Goal: Task Accomplishment & Management: Use online tool/utility

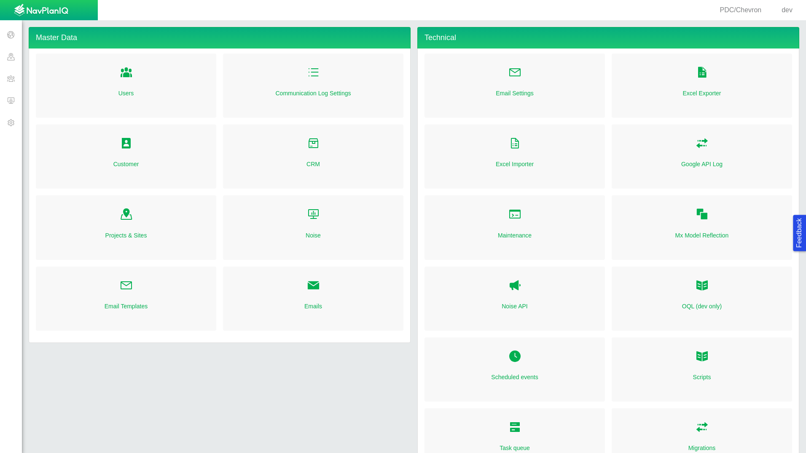
click at [125, 148] on span "Folder Open Icon" at bounding box center [126, 143] width 13 height 13
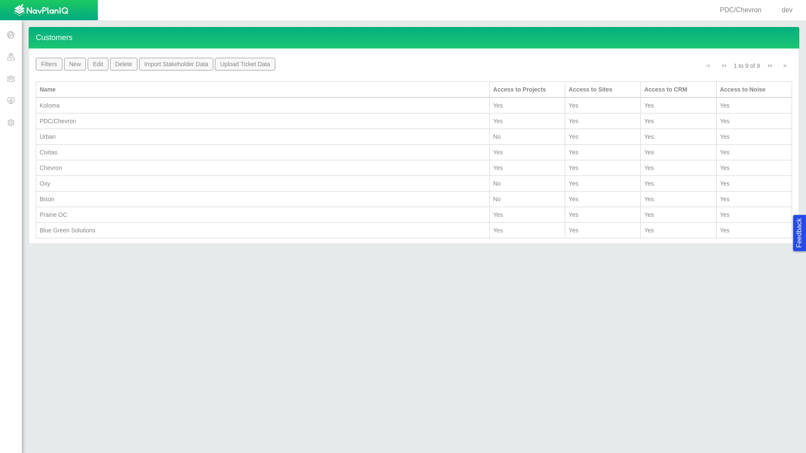
click at [71, 167] on div "Chevron" at bounding box center [263, 168] width 446 height 8
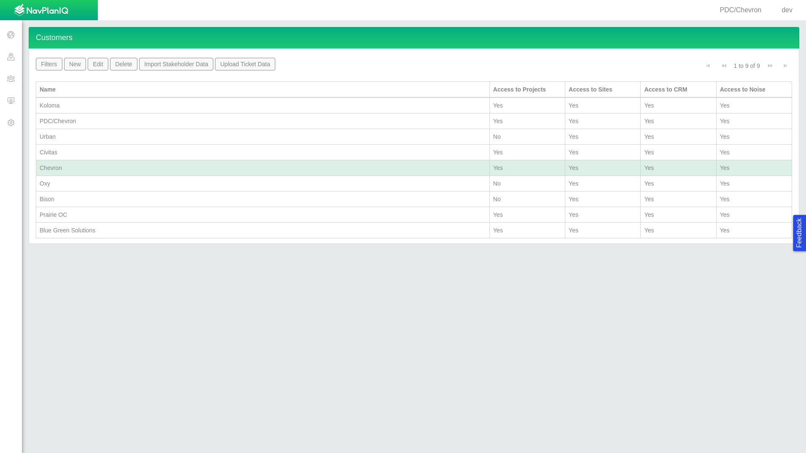
click at [100, 62] on button "Edit" at bounding box center [98, 64] width 21 height 13
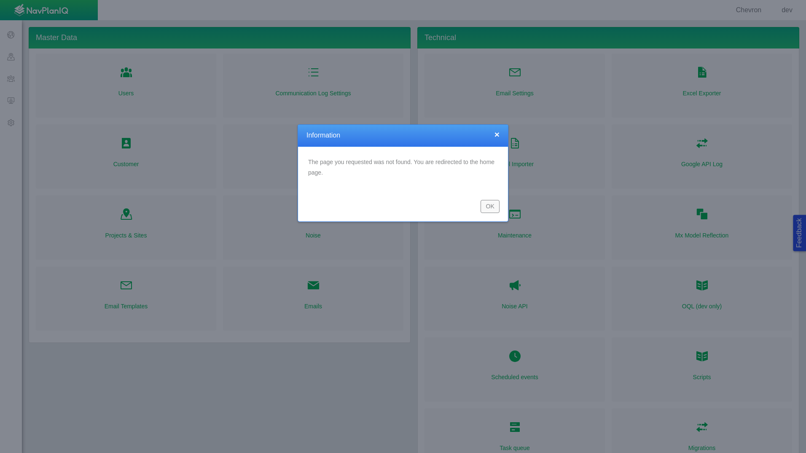
click at [491, 206] on button "OK" at bounding box center [489, 206] width 19 height 13
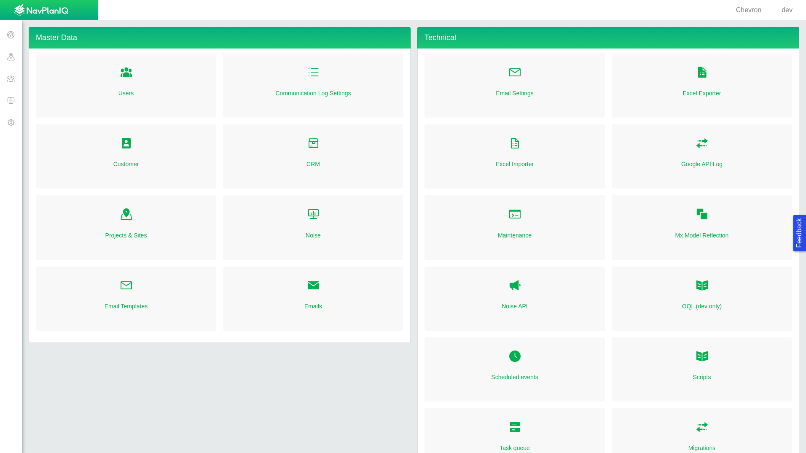
click at [123, 145] on span "Folder Open Icon" at bounding box center [126, 143] width 13 height 13
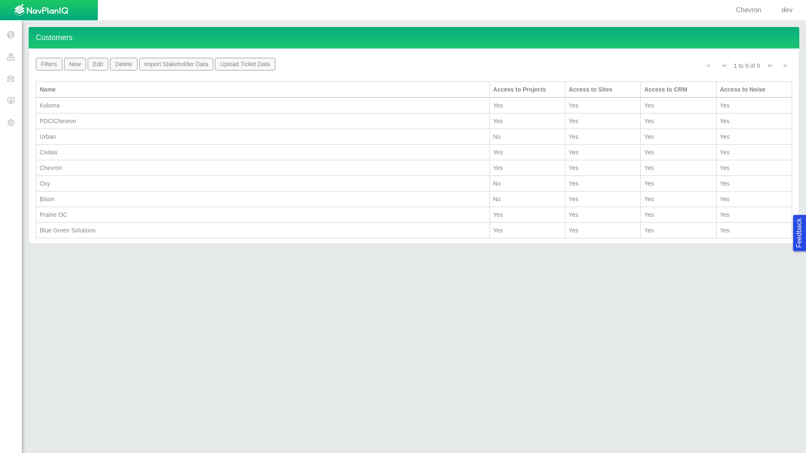
click at [84, 165] on div "Chevron" at bounding box center [263, 168] width 446 height 8
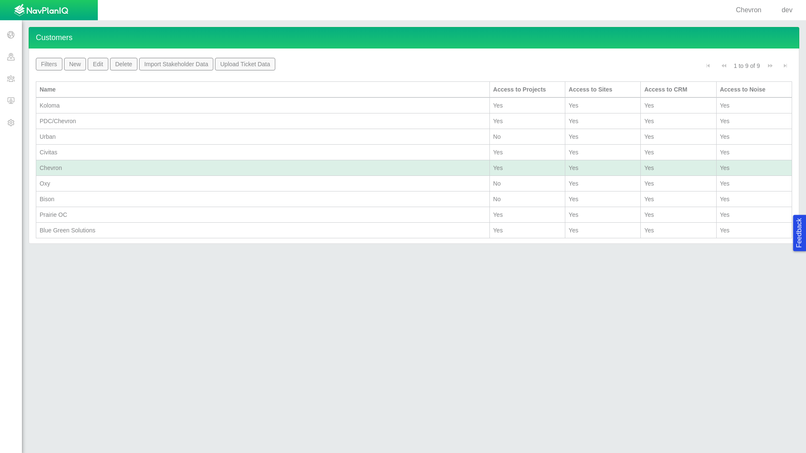
click at [99, 64] on button "Edit" at bounding box center [98, 64] width 21 height 13
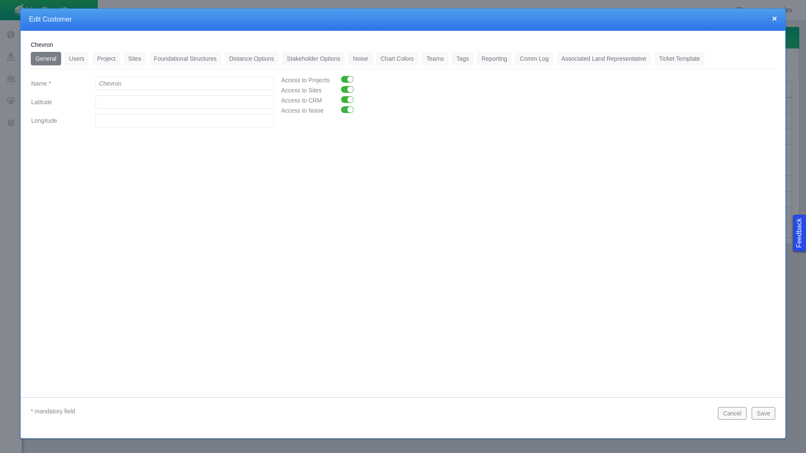
click at [257, 59] on link "Distance Options" at bounding box center [252, 58] width 54 height 13
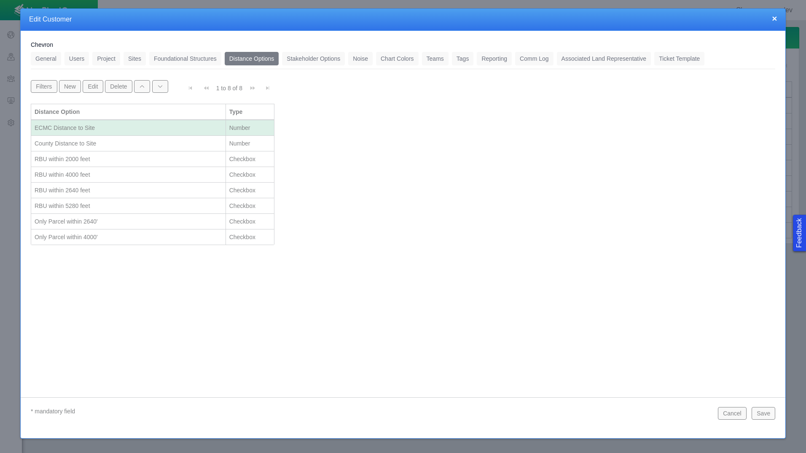
click at [126, 223] on div "Only Parcel within 2640'" at bounding box center [129, 221] width 188 height 8
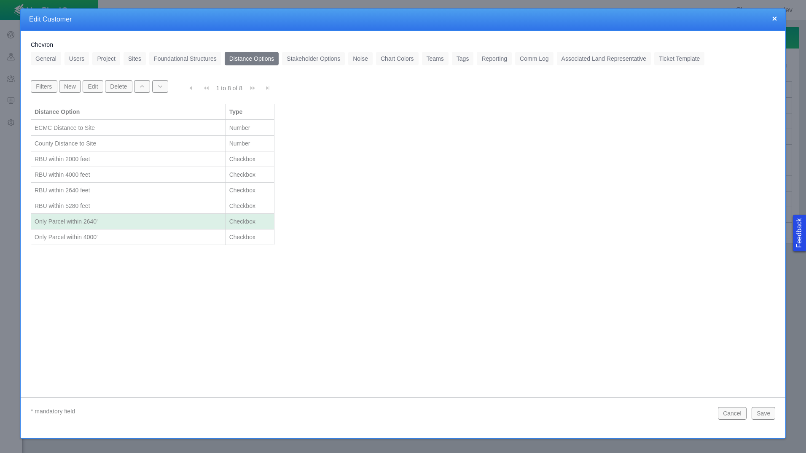
click at [139, 222] on div "Only Parcel within 2640'" at bounding box center [129, 221] width 188 height 8
select select "42784196460071069"
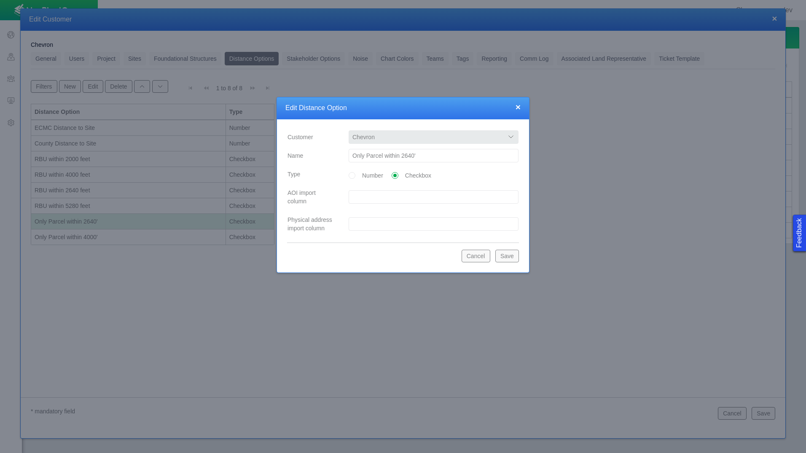
click at [426, 153] on input "Only Parcel within 2640'" at bounding box center [434, 155] width 170 height 13
click at [419, 156] on input "Only Parcel within 2640 Feet" at bounding box center [434, 155] width 170 height 13
type input "Only Parcel within 2640 feet"
click at [510, 256] on button "Save" at bounding box center [507, 255] width 24 height 13
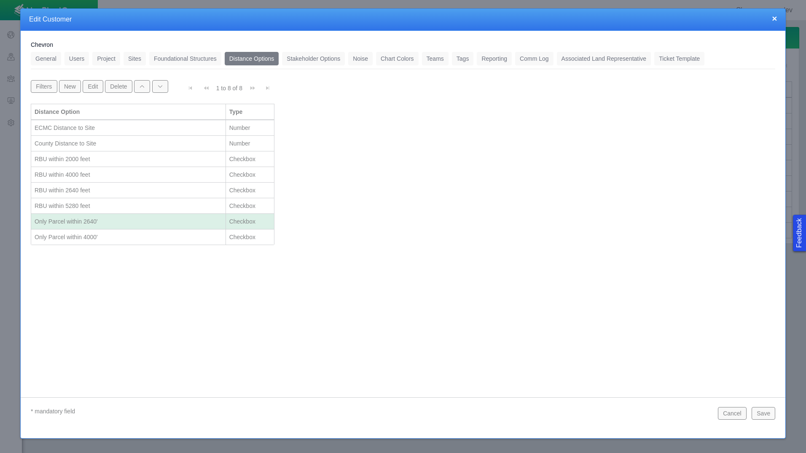
click at [138, 239] on div "Only Parcel within 4000'" at bounding box center [129, 237] width 188 height 8
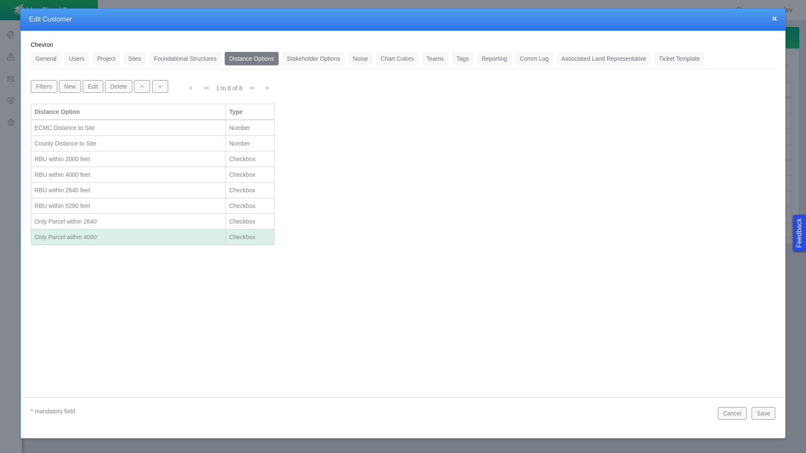
click at [138, 239] on div "Only Parcel within 4000'" at bounding box center [129, 237] width 188 height 8
select select "42784196460071069"
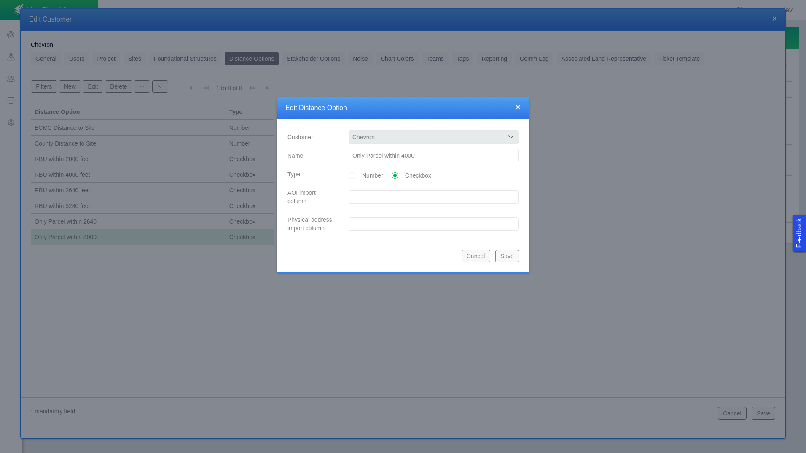
click at [467, 149] on input "Only Parcel within 4000'" at bounding box center [434, 155] width 170 height 13
type input "Only Parcel within 4000 feet"
click at [512, 256] on button "Save" at bounding box center [507, 255] width 24 height 13
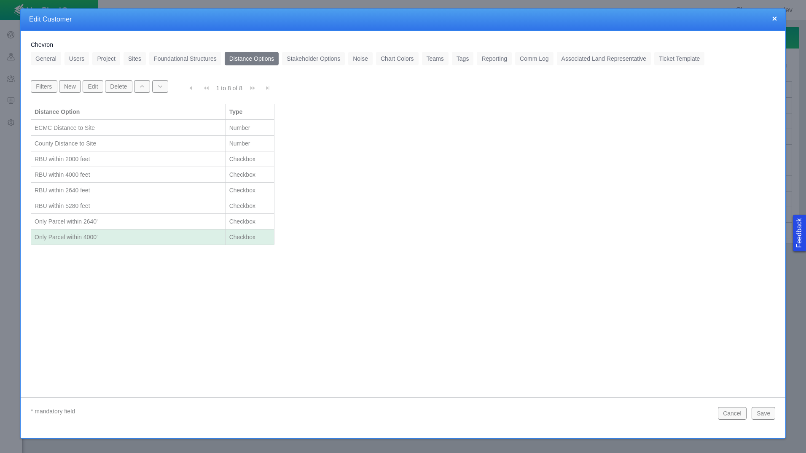
click at [198, 56] on link "Foundational Structures" at bounding box center [185, 58] width 72 height 13
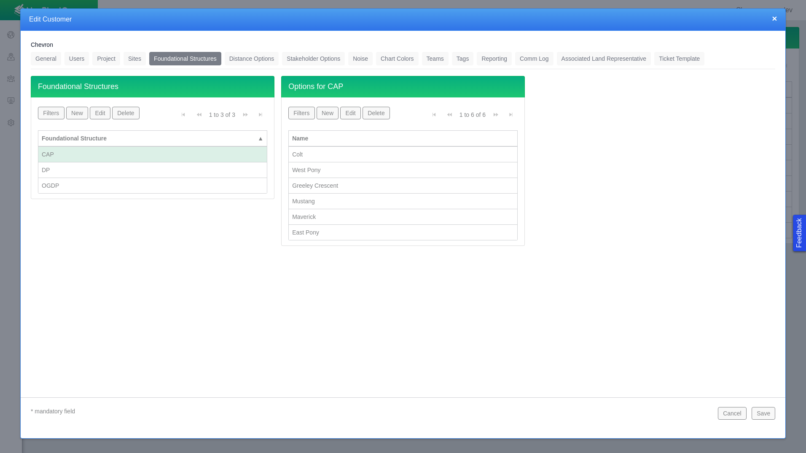
click at [255, 57] on link "Distance Options" at bounding box center [252, 58] width 54 height 13
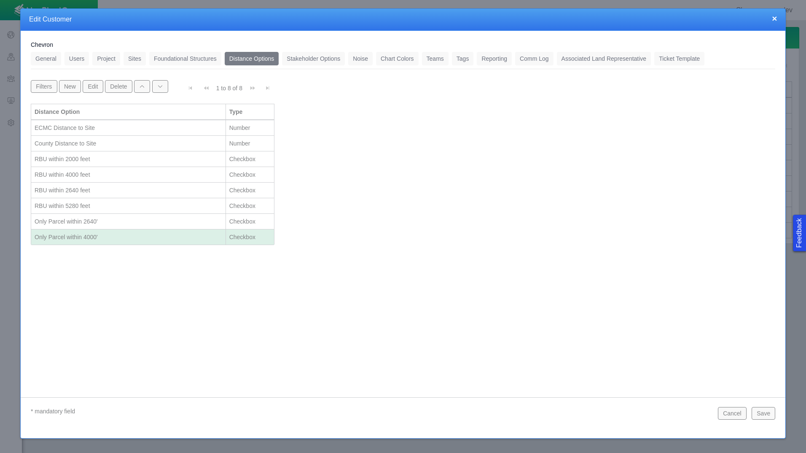
click at [773, 413] on button "Save" at bounding box center [763, 413] width 24 height 13
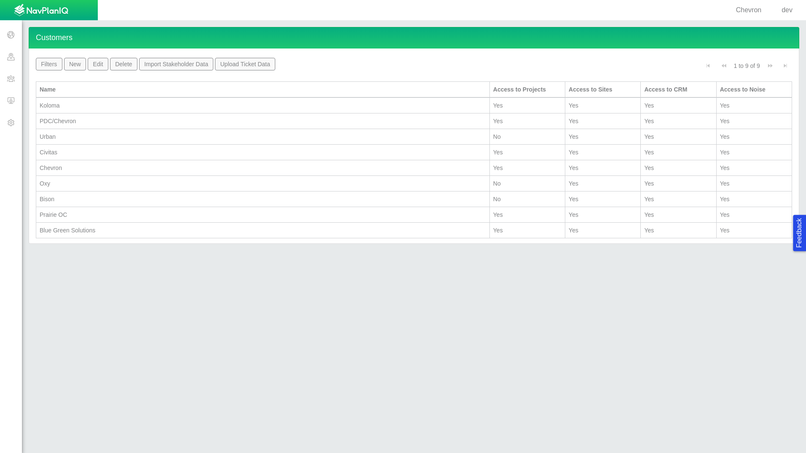
click at [75, 164] on div "Chevron" at bounding box center [263, 168] width 446 height 8
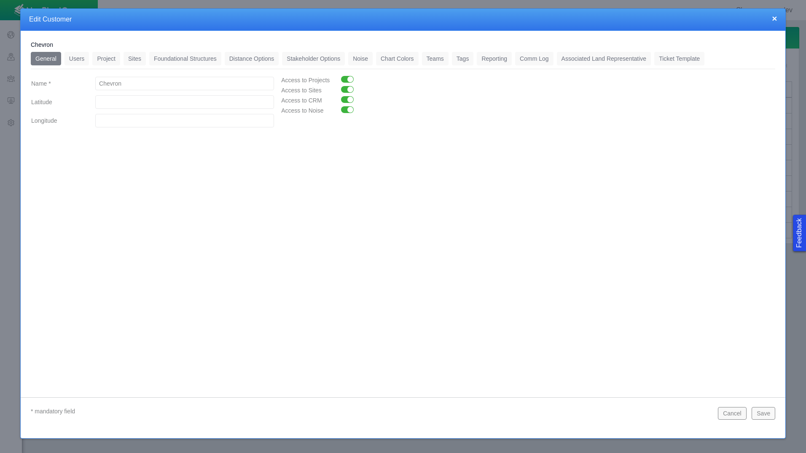
click at [245, 59] on link "Distance Options" at bounding box center [252, 58] width 54 height 13
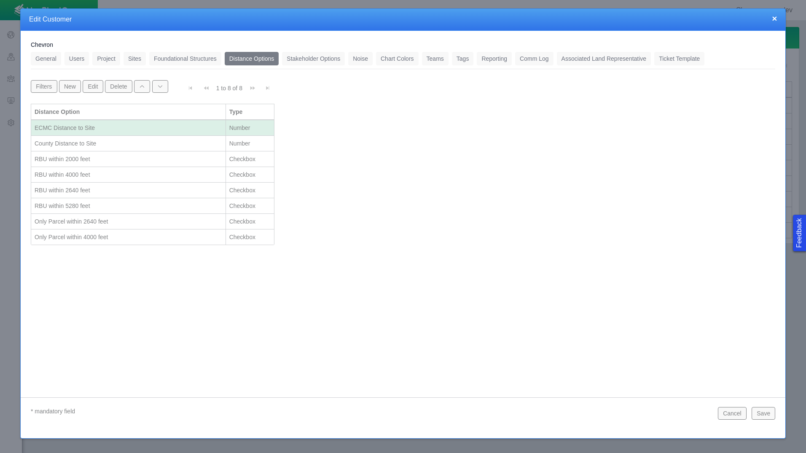
click at [730, 412] on button "Cancel" at bounding box center [732, 413] width 29 height 13
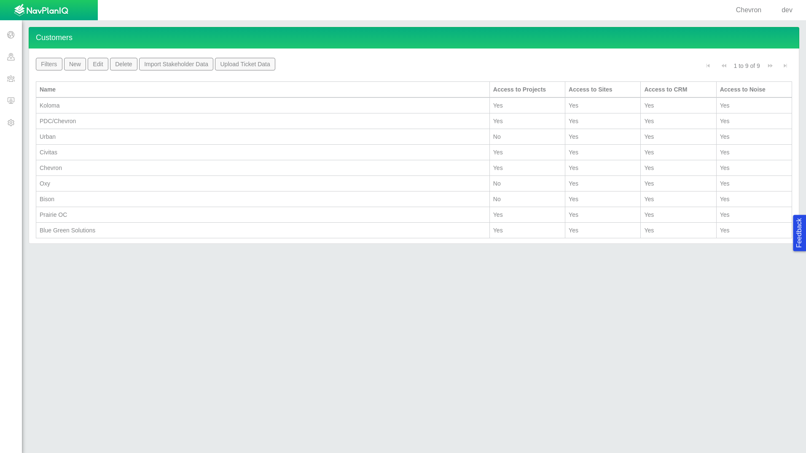
click at [88, 121] on div "PDC/Chevron" at bounding box center [263, 121] width 446 height 8
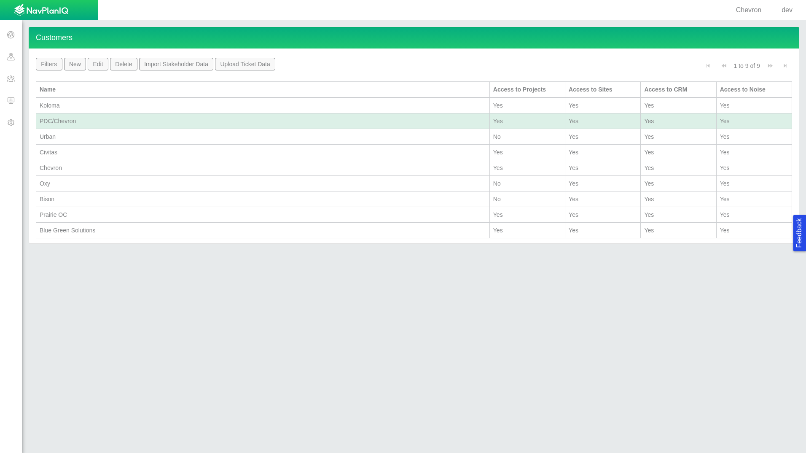
click at [88, 121] on div "PDC/Chevron" at bounding box center [263, 121] width 446 height 8
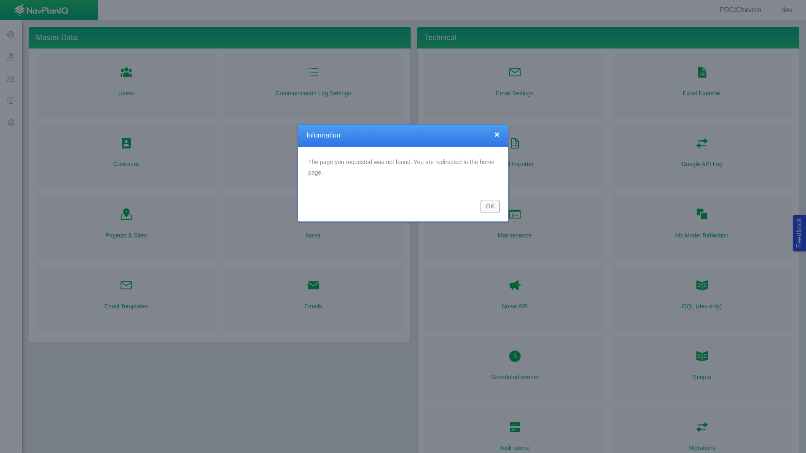
click at [494, 207] on button "OK" at bounding box center [489, 206] width 19 height 13
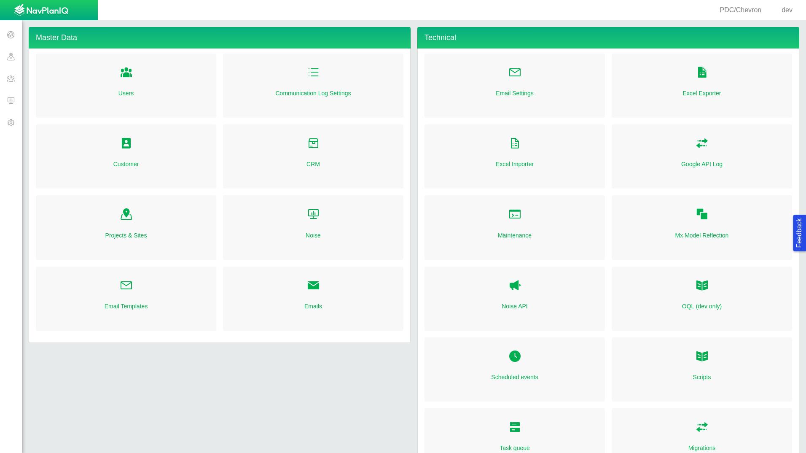
click at [126, 149] on span "Folder Open Icon" at bounding box center [126, 143] width 13 height 13
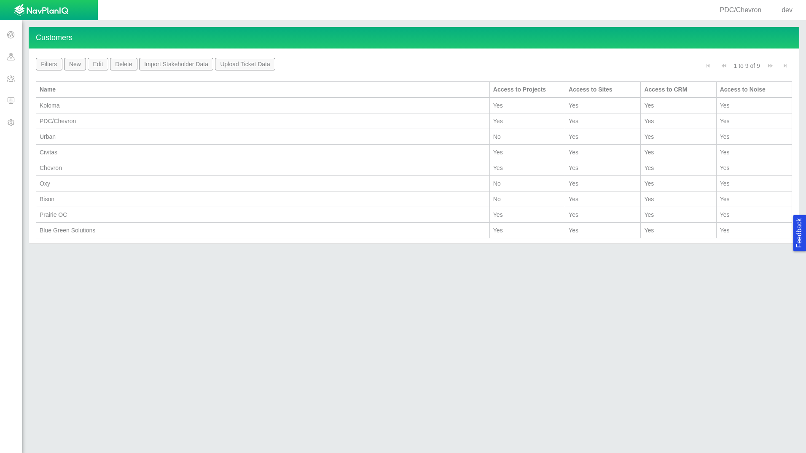
click at [75, 121] on div "PDC/Chevron" at bounding box center [263, 121] width 446 height 8
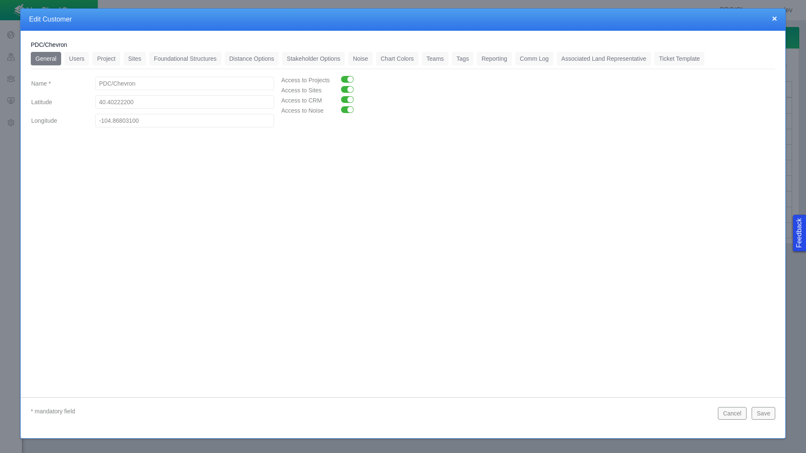
click at [252, 61] on link "Distance Options" at bounding box center [252, 58] width 54 height 13
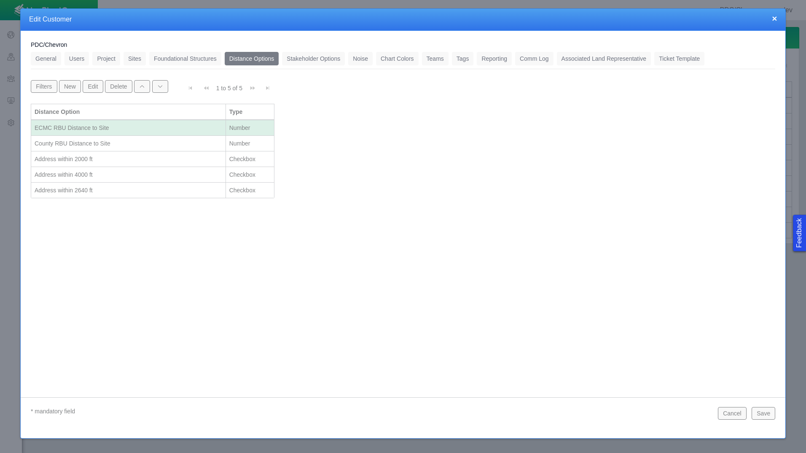
drag, startPoint x: 763, startPoint y: 415, endPoint x: 735, endPoint y: 414, distance: 28.2
click at [735, 414] on div "Cancel Save" at bounding box center [746, 413] width 64 height 13
click at [735, 414] on button "Cancel" at bounding box center [732, 413] width 29 height 13
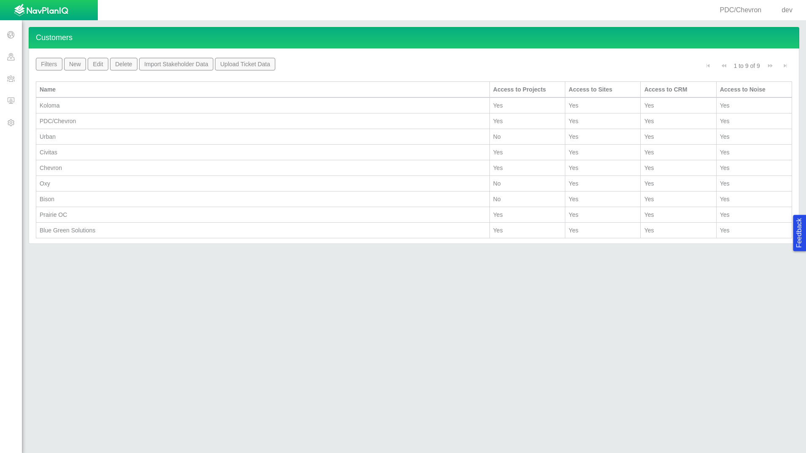
click at [77, 231] on div "Blue Green Solutions" at bounding box center [263, 230] width 446 height 8
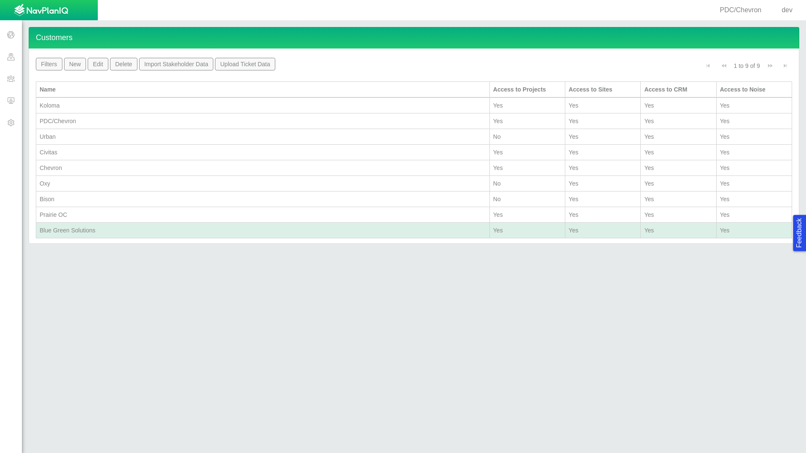
click at [77, 214] on div "Prairie OC" at bounding box center [263, 214] width 446 height 8
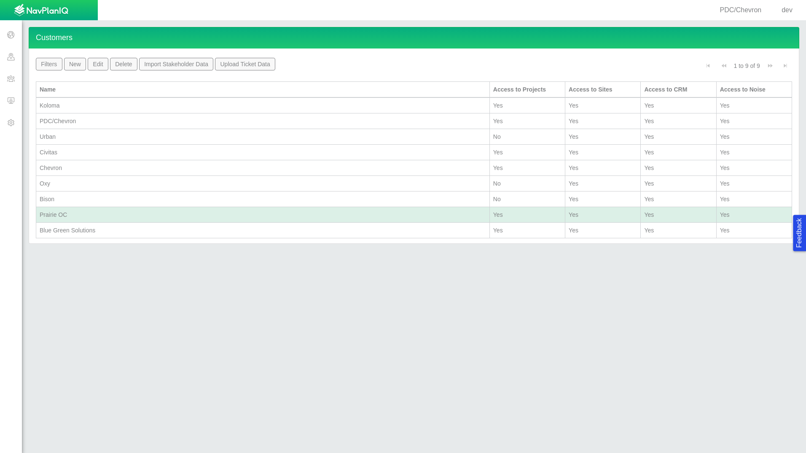
click at [70, 203] on div "Bison" at bounding box center [263, 199] width 446 height 8
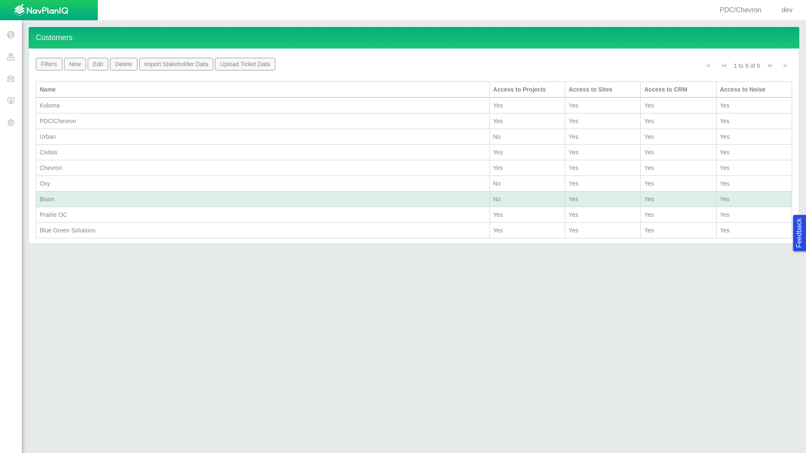
click at [64, 183] on div "Oxy" at bounding box center [263, 183] width 446 height 8
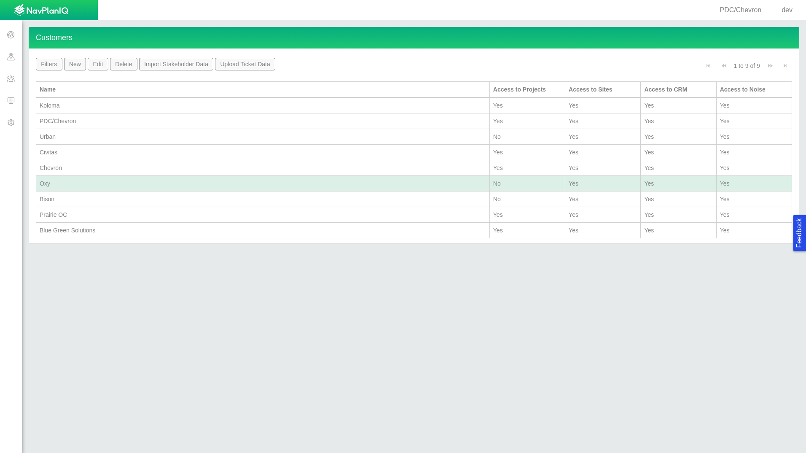
click at [67, 183] on div "Oxy" at bounding box center [263, 183] width 446 height 8
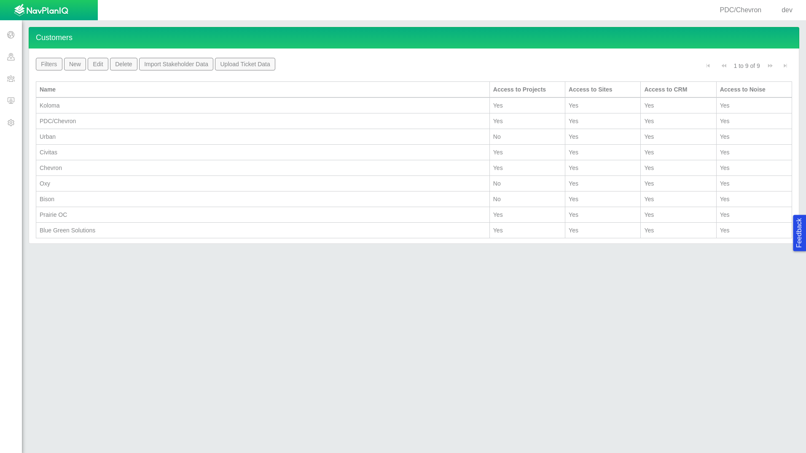
click at [67, 183] on div "Oxy" at bounding box center [263, 183] width 446 height 8
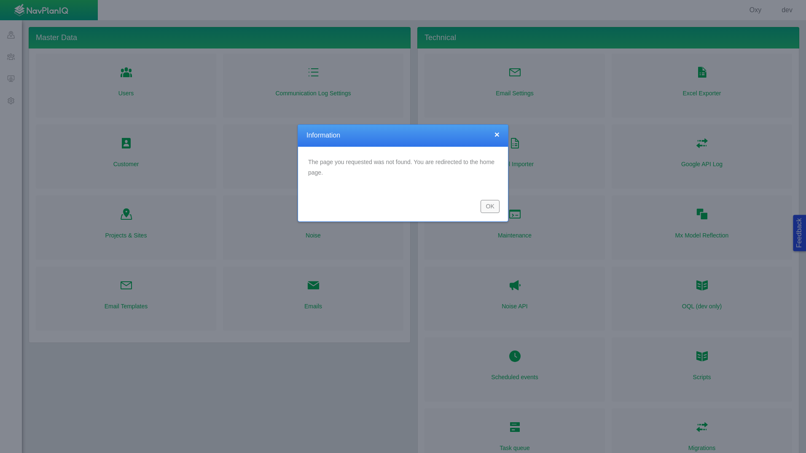
click at [489, 207] on button "OK" at bounding box center [489, 206] width 19 height 13
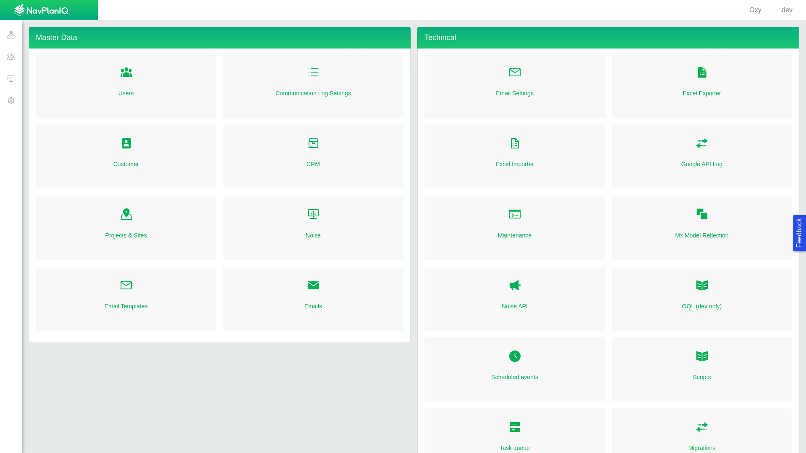
click at [131, 144] on span "Folder Open Icon" at bounding box center [126, 143] width 13 height 13
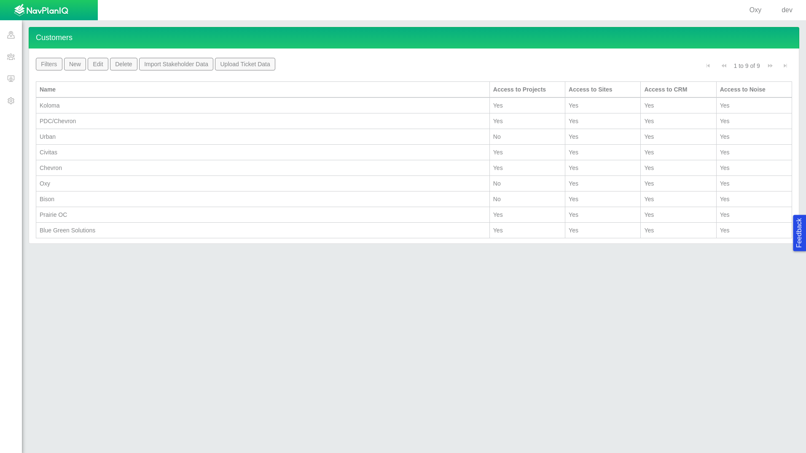
click at [73, 185] on div "Oxy" at bounding box center [263, 183] width 446 height 8
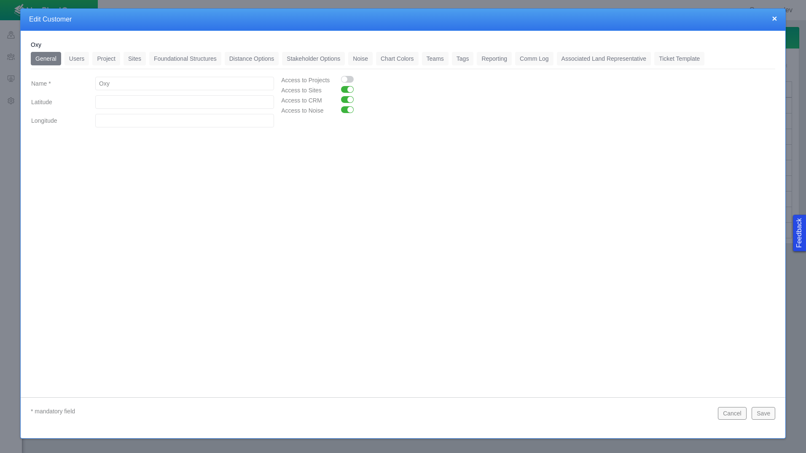
click at [255, 59] on link "Distance Options" at bounding box center [252, 58] width 54 height 13
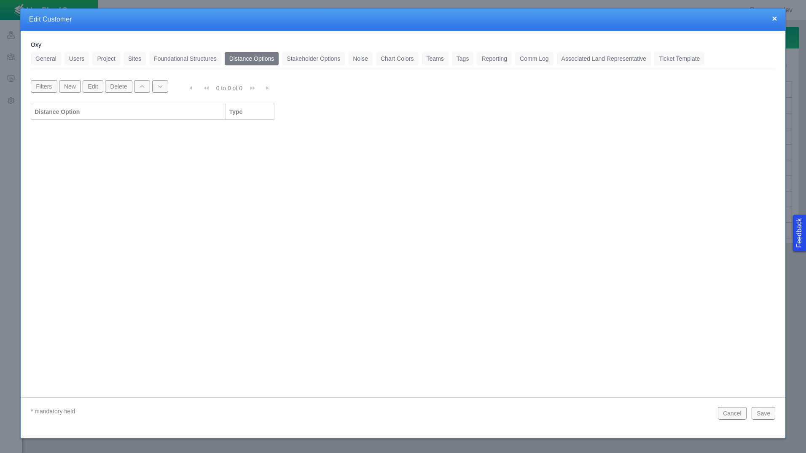
click at [776, 18] on button "×" at bounding box center [774, 18] width 5 height 9
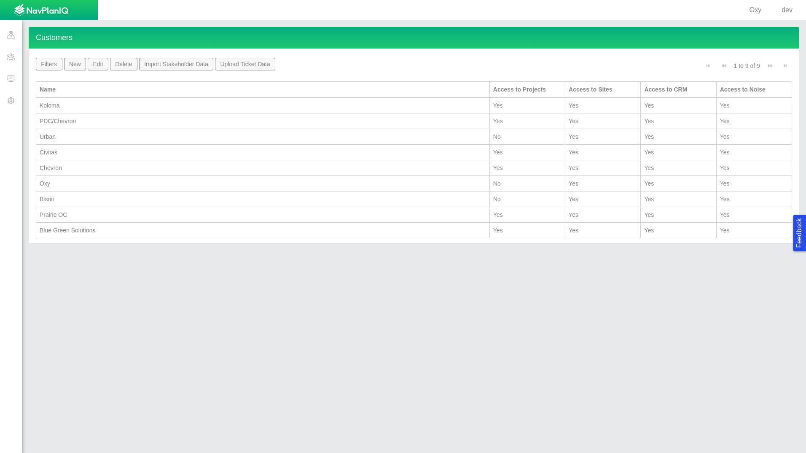
click at [723, 345] on div "Customers Name Apply Filter Reset Filters New Edit Delete Import Stakeholder Da…" at bounding box center [414, 236] width 784 height 432
click at [66, 123] on div "PDC/Chevron" at bounding box center [263, 121] width 446 height 8
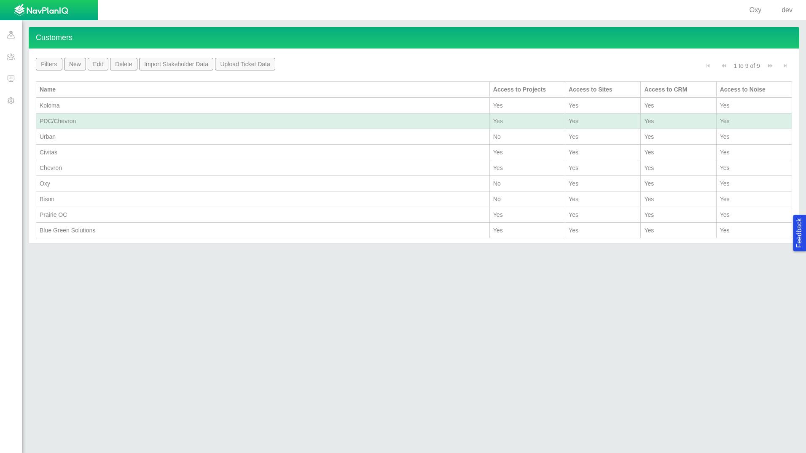
drag, startPoint x: 66, startPoint y: 123, endPoint x: 73, endPoint y: 173, distance: 51.1
click at [73, 173] on td "Chevron" at bounding box center [262, 168] width 453 height 16
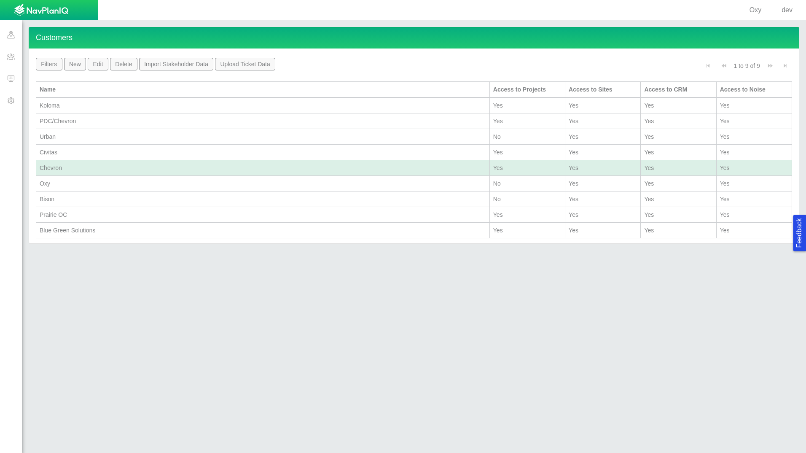
click at [80, 169] on div "Chevron" at bounding box center [263, 168] width 446 height 8
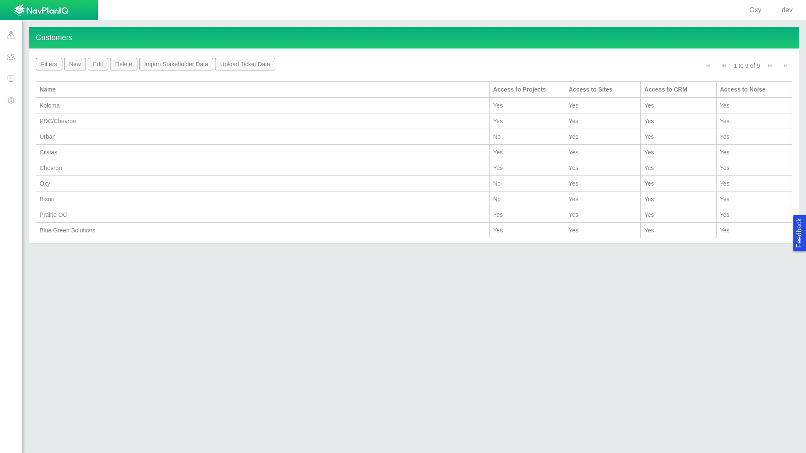
click at [80, 169] on div "Chevron" at bounding box center [263, 168] width 446 height 8
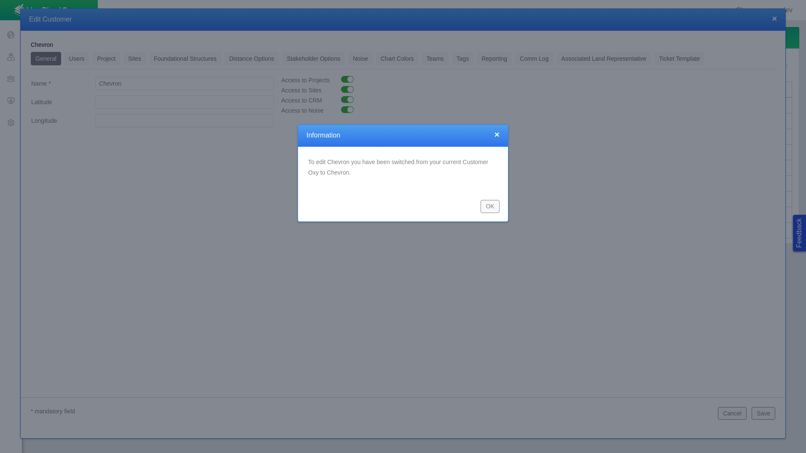
click at [497, 209] on button "OK" at bounding box center [489, 206] width 19 height 13
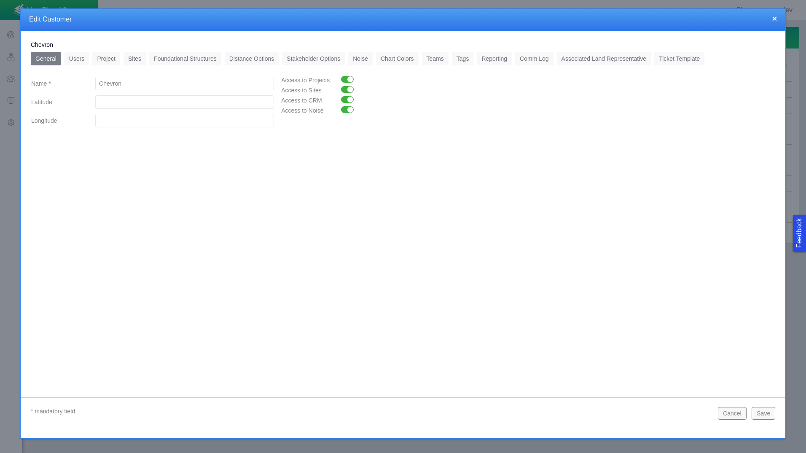
click at [12, 80] on div at bounding box center [403, 226] width 806 height 453
click at [773, 410] on button "Save" at bounding box center [763, 413] width 24 height 13
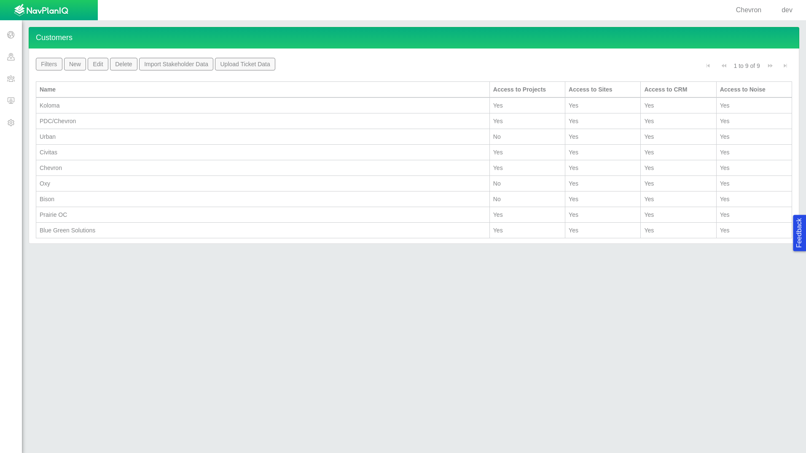
click at [9, 76] on span at bounding box center [11, 78] width 22 height 22
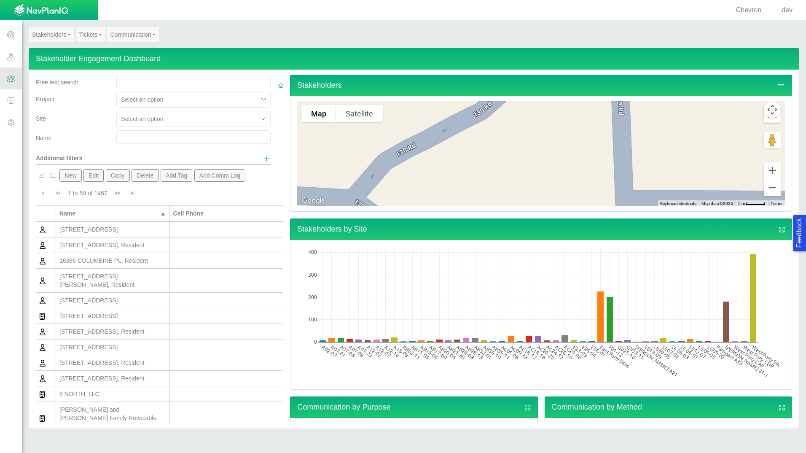
click at [62, 37] on link "Stakeholders" at bounding box center [52, 34] width 46 height 15
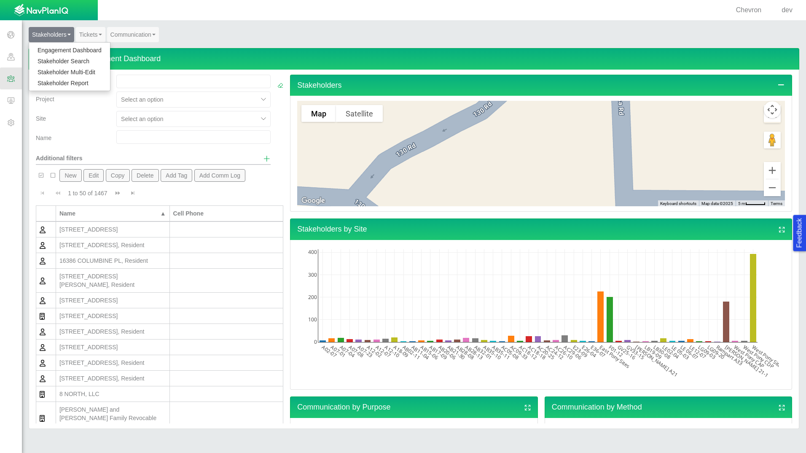
click at [63, 82] on link "Stakeholder Report" at bounding box center [69, 83] width 81 height 11
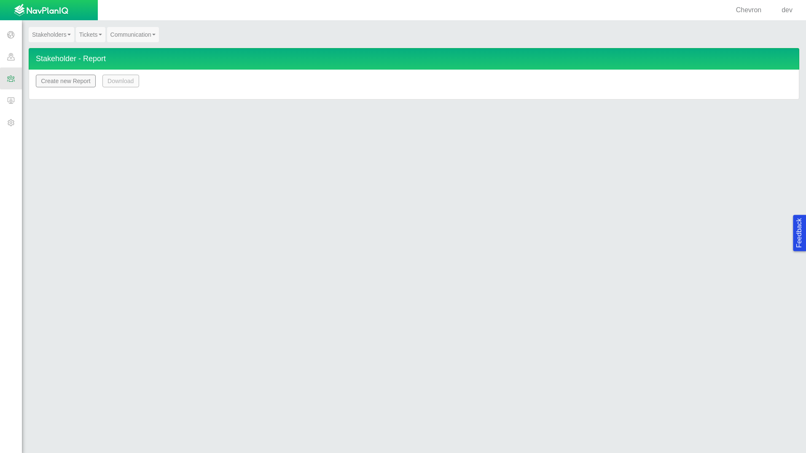
click at [82, 83] on button "Create new Report" at bounding box center [66, 81] width 60 height 13
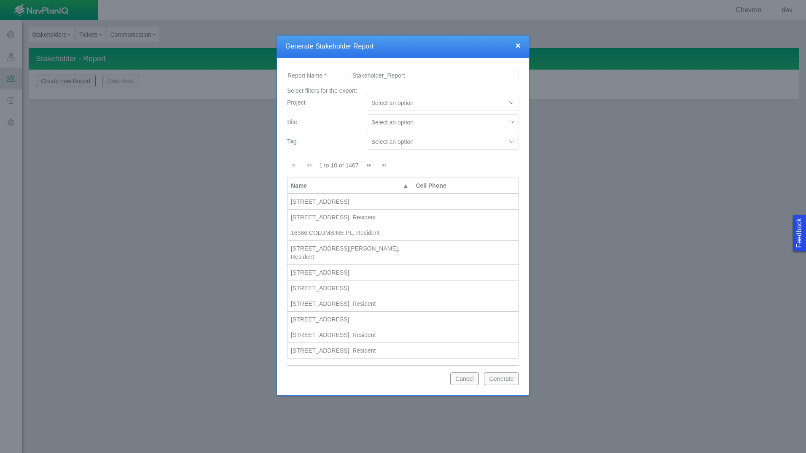
click at [472, 131] on div "Select an option" at bounding box center [442, 123] width 159 height 19
click at [472, 122] on div at bounding box center [436, 122] width 130 height 10
click at [373, 156] on input "checkbox" at bounding box center [375, 157] width 7 height 7
checkbox input "true"
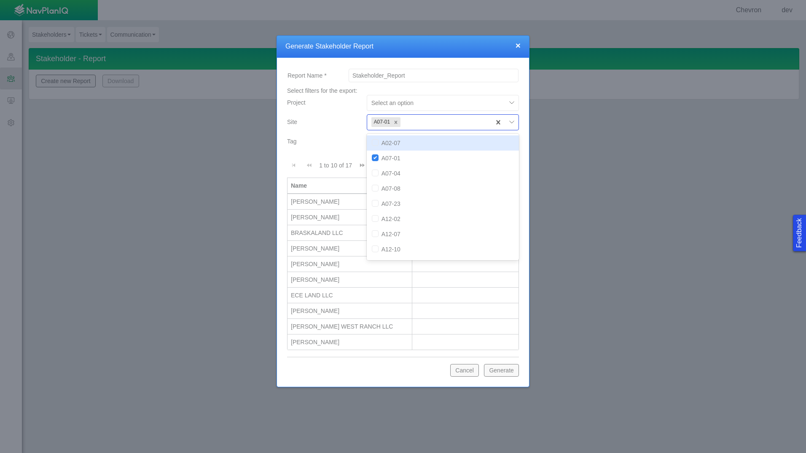
click at [507, 374] on button "Generate" at bounding box center [501, 370] width 35 height 13
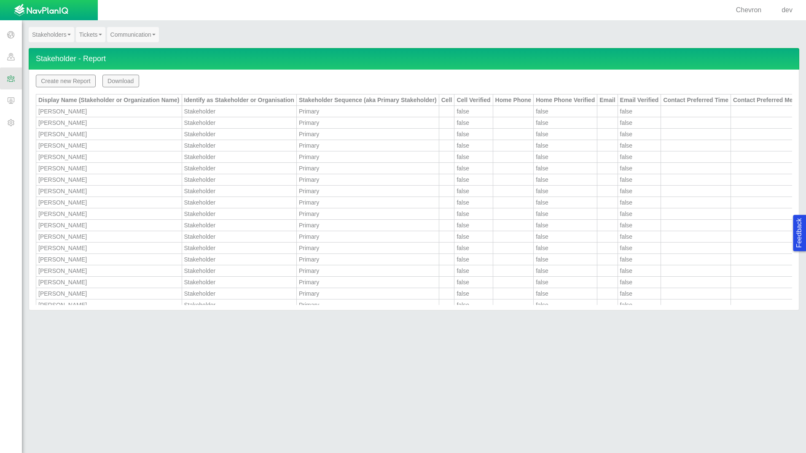
click at [550, 371] on div "Stakeholders Engagement Dashboard Stakeholder Search Stakeholder Multi-Edit Sta…" at bounding box center [414, 236] width 784 height 432
click at [458, 356] on div "Stakeholders Engagement Dashboard Stakeholder Search Stakeholder Multi-Edit Sta…" at bounding box center [414, 236] width 784 height 432
